Goal: Entertainment & Leisure: Consume media (video, audio)

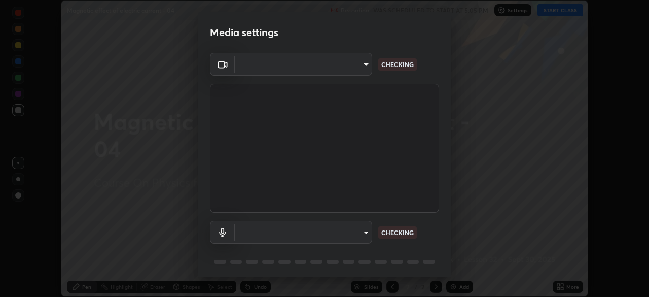
scroll to position [36, 0]
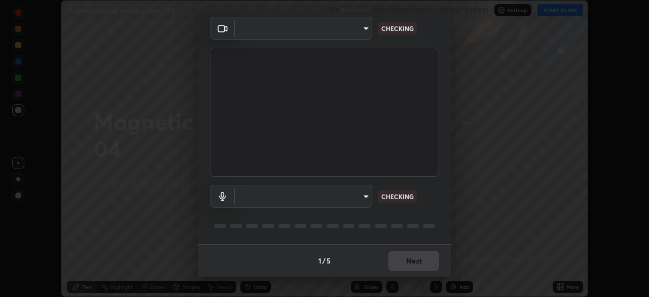
type input "8c17a5d152d90efee16c6d0123f72e1c8e3faabb66c5818a7671abbc9a97bc9a"
type input "default"
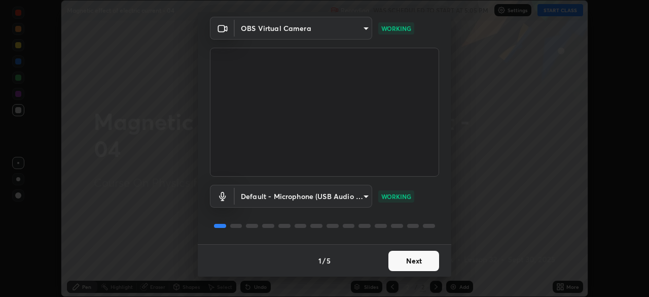
click at [407, 262] on button "Next" at bounding box center [414, 261] width 51 height 20
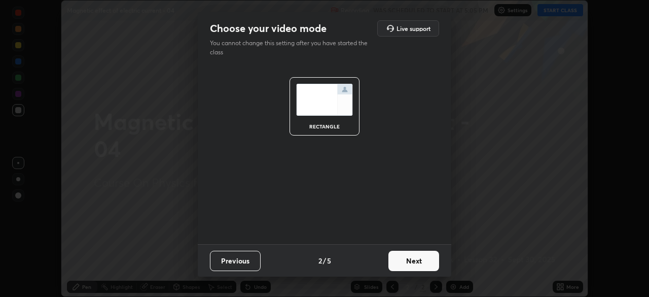
scroll to position [0, 0]
click at [407, 258] on button "Next" at bounding box center [414, 261] width 51 height 20
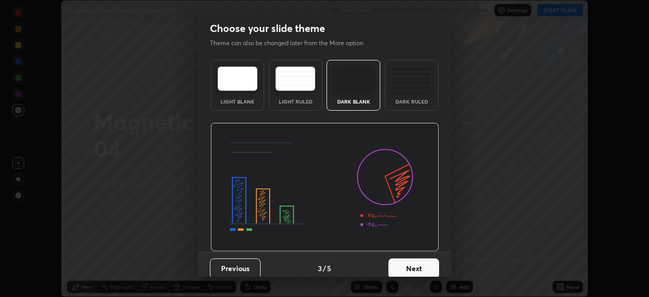
click at [407, 258] on button "Next" at bounding box center [414, 268] width 51 height 20
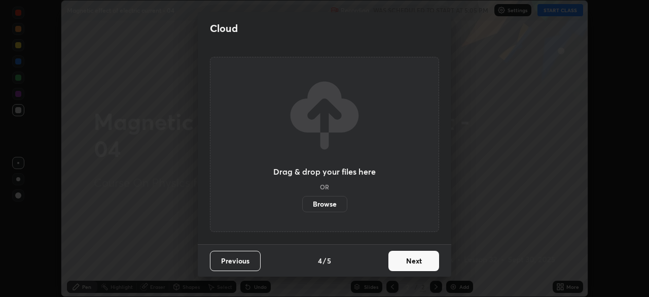
click at [408, 257] on button "Next" at bounding box center [414, 261] width 51 height 20
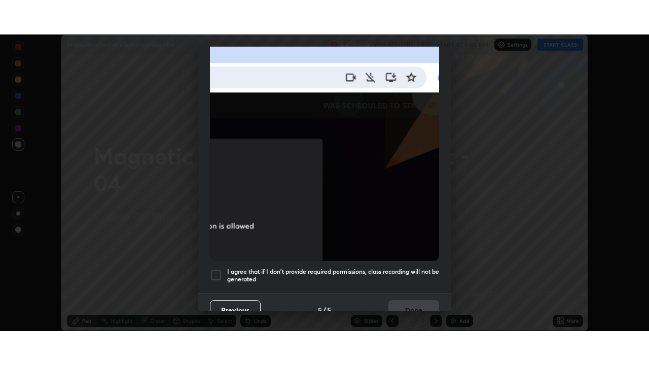
scroll to position [243, 0]
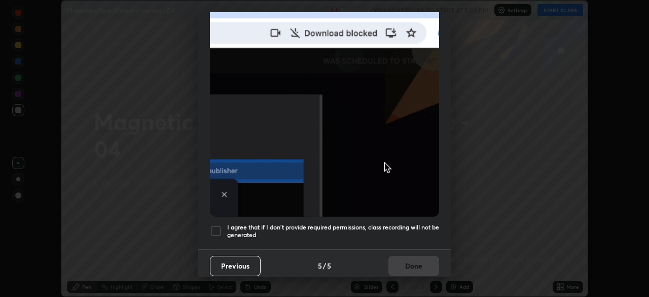
click at [217, 225] on div at bounding box center [216, 231] width 12 height 12
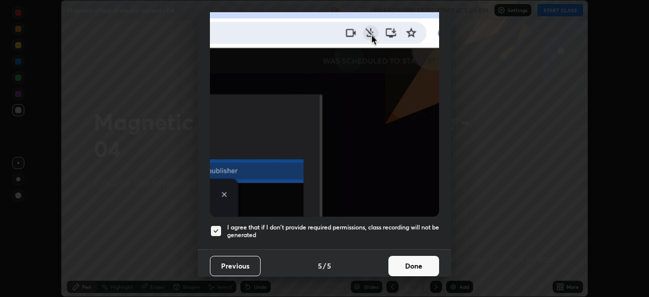
click at [434, 261] on button "Done" at bounding box center [414, 266] width 51 height 20
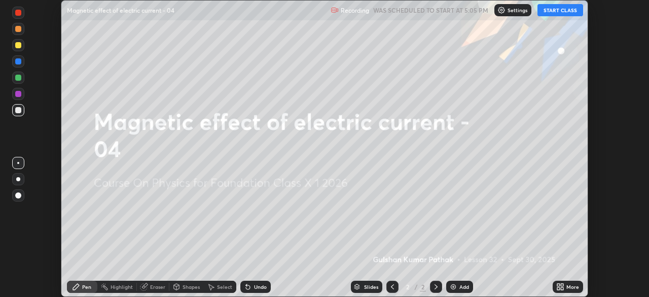
click at [545, 12] on button "START CLASS" at bounding box center [561, 10] width 46 height 12
click at [564, 288] on icon at bounding box center [562, 288] width 3 height 3
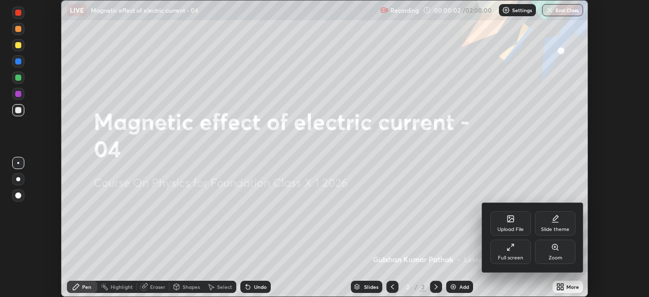
click at [506, 250] on div "Full screen" at bounding box center [511, 251] width 41 height 24
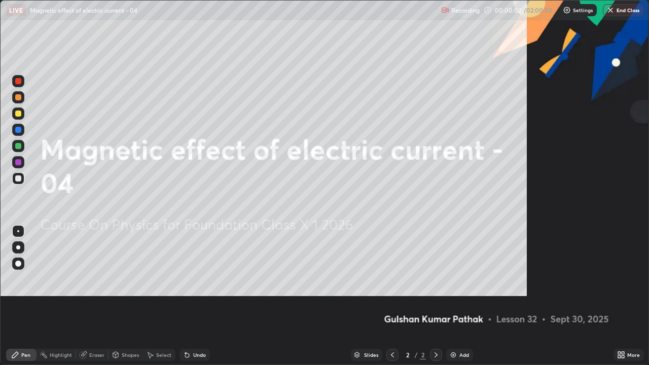
scroll to position [365, 649]
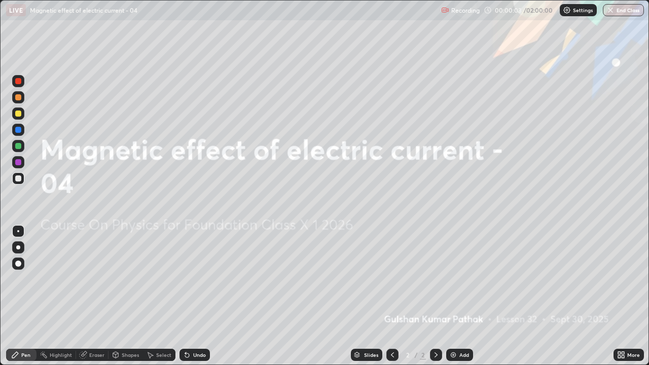
click at [458, 296] on div "Add" at bounding box center [459, 355] width 27 height 12
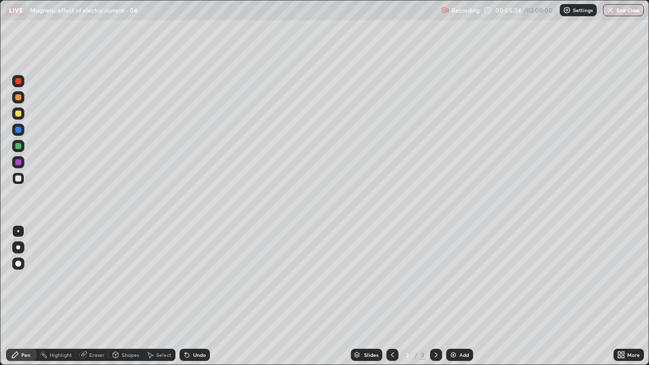
click at [17, 260] on div at bounding box center [18, 264] width 12 height 12
click at [20, 150] on div at bounding box center [18, 146] width 12 height 12
